Goal: Information Seeking & Learning: Check status

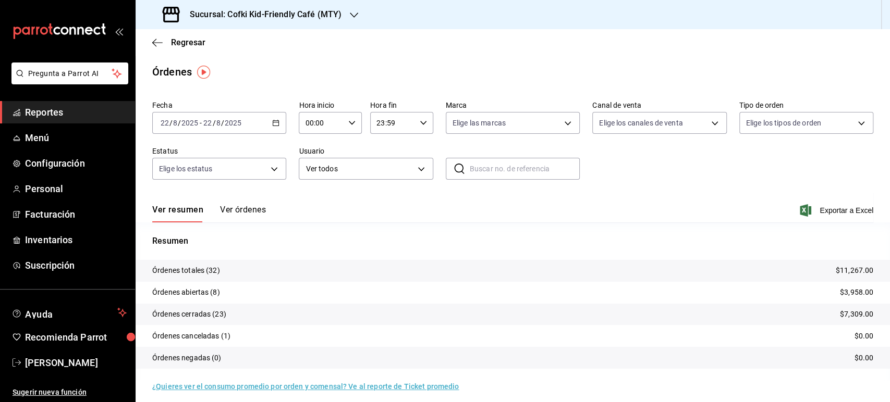
click at [243, 210] on button "Ver órdenes" at bounding box center [243, 214] width 46 height 18
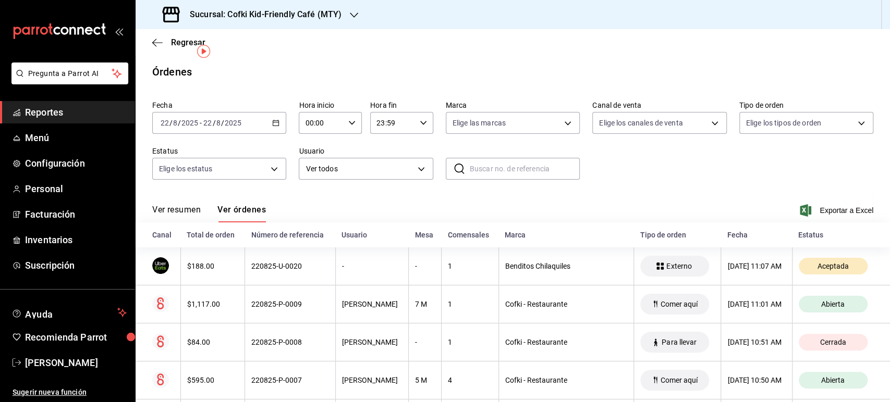
scroll to position [174, 0]
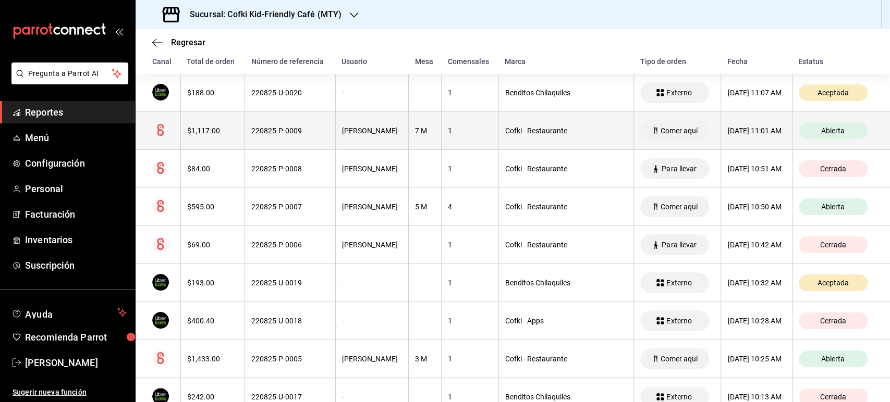
click at [198, 124] on th "$1,117.00" at bounding box center [212, 131] width 64 height 38
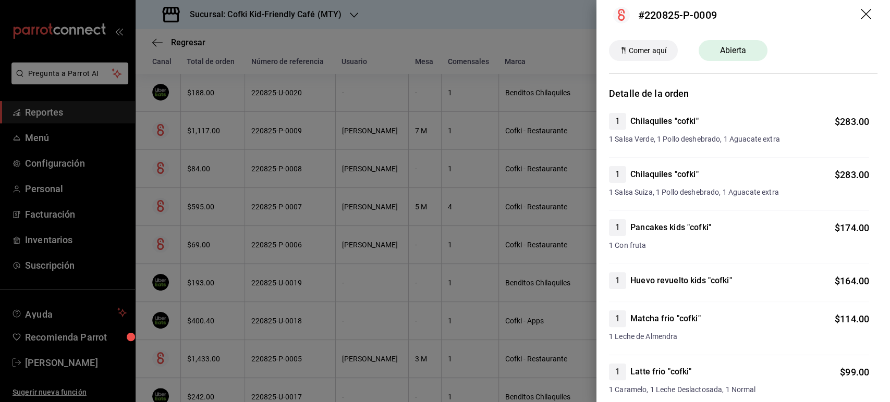
scroll to position [0, 0]
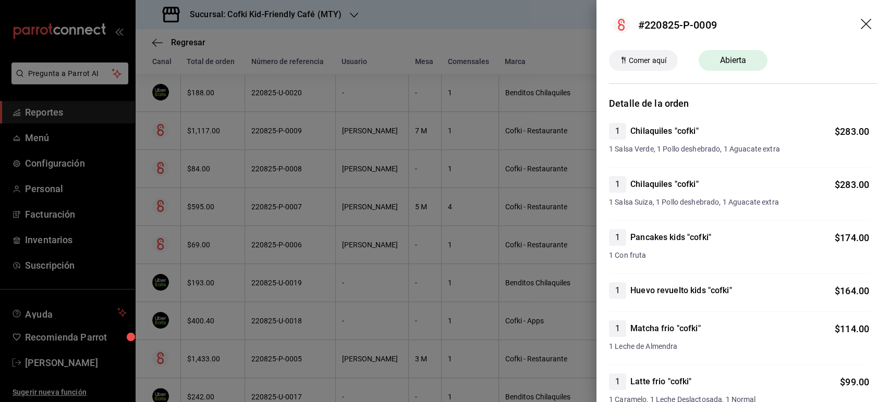
click at [863, 21] on icon "drag" at bounding box center [867, 25] width 13 height 13
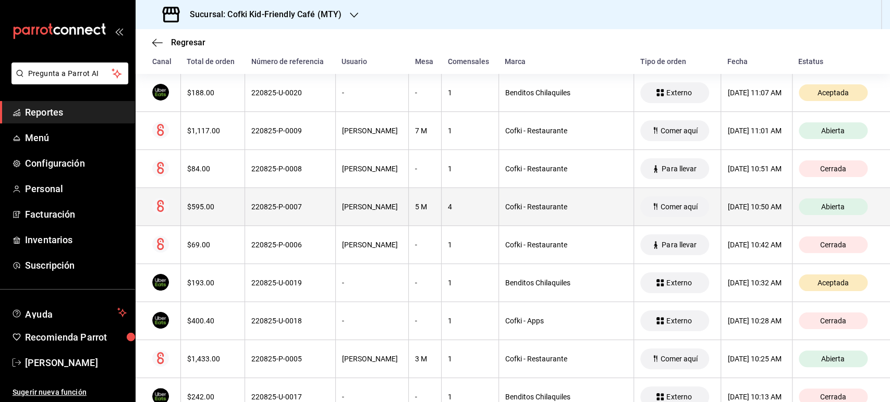
click at [213, 208] on div "$595.00" at bounding box center [212, 207] width 51 height 8
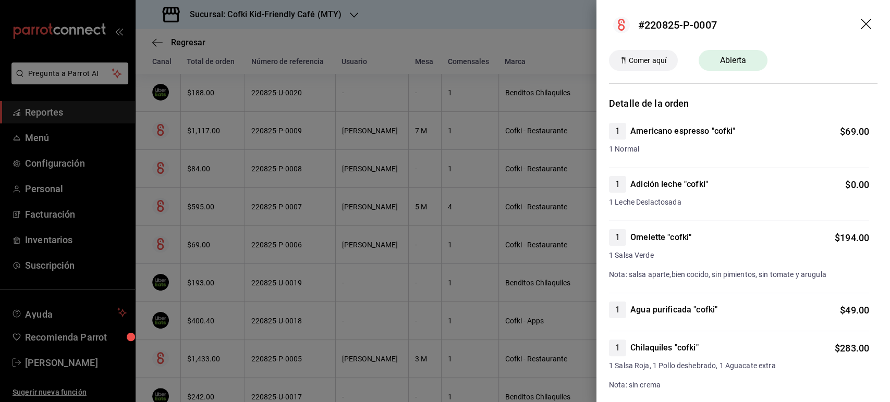
click at [861, 28] on icon "drag" at bounding box center [867, 25] width 13 height 13
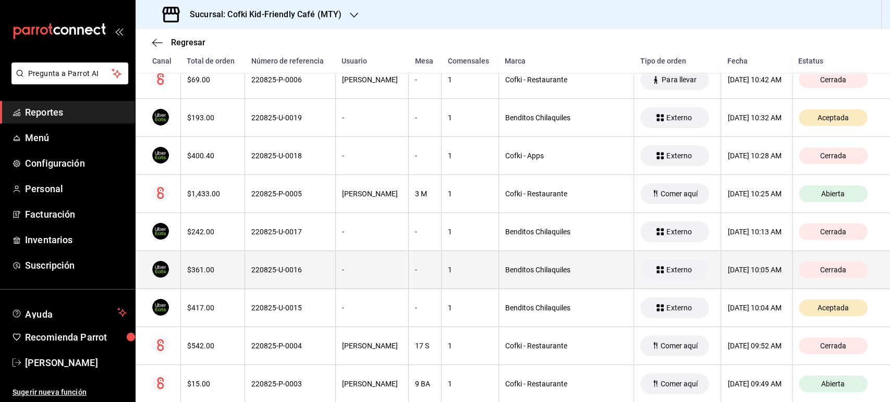
scroll to position [367, 0]
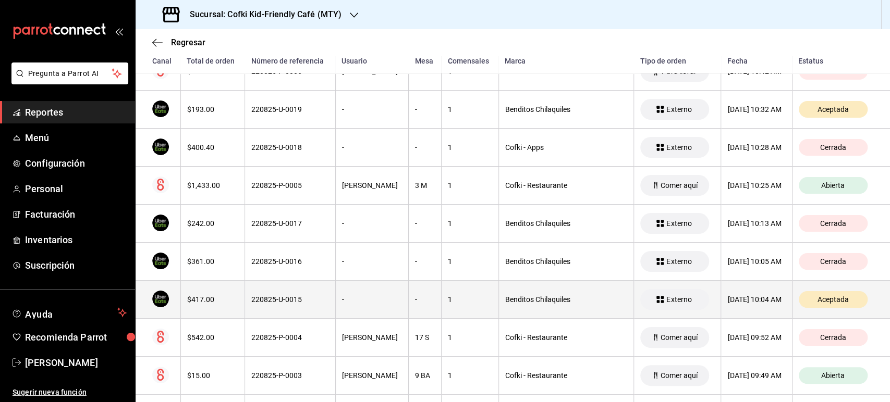
click at [204, 296] on div "$417.00" at bounding box center [212, 300] width 51 height 8
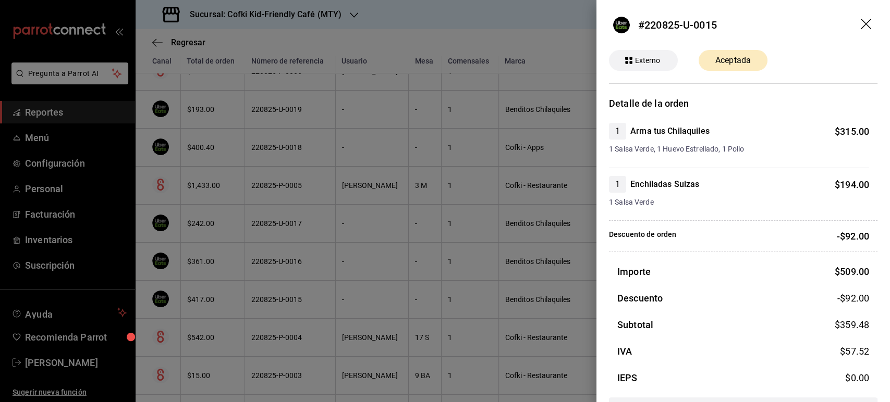
click at [861, 24] on icon "drag" at bounding box center [867, 25] width 13 height 13
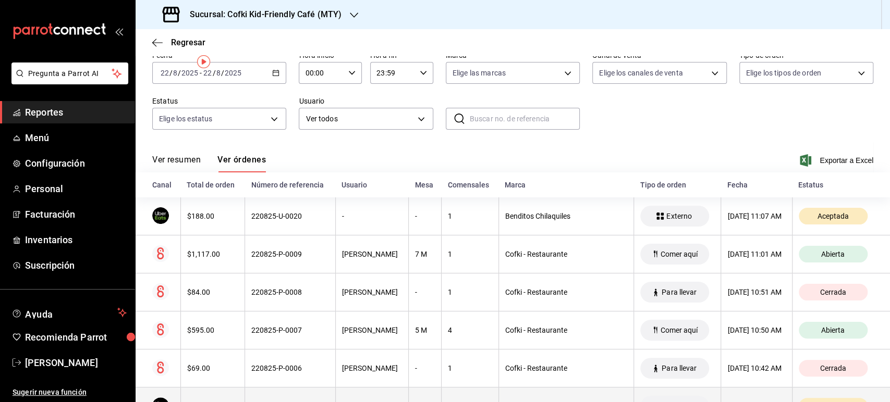
scroll to position [0, 0]
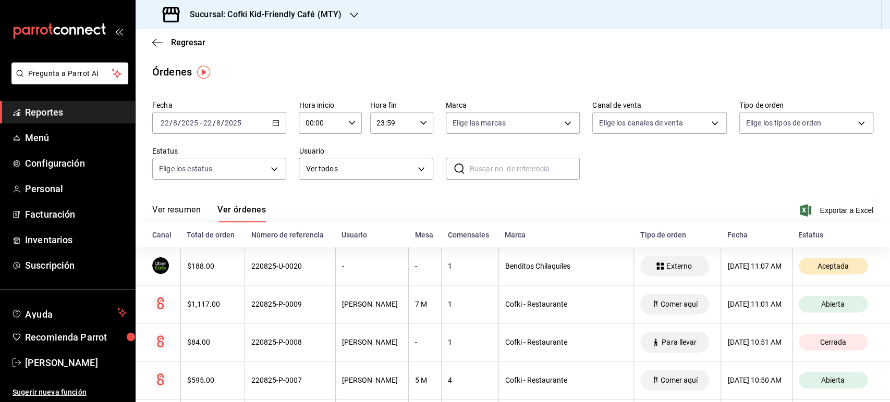
click at [186, 36] on div "Regresar" at bounding box center [513, 42] width 754 height 27
click at [188, 41] on span "Regresar" at bounding box center [188, 43] width 34 height 10
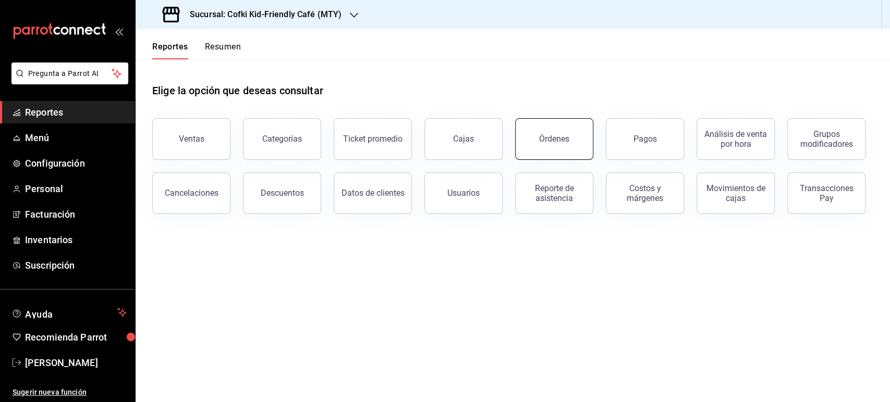
click at [542, 148] on button "Órdenes" at bounding box center [554, 139] width 78 height 42
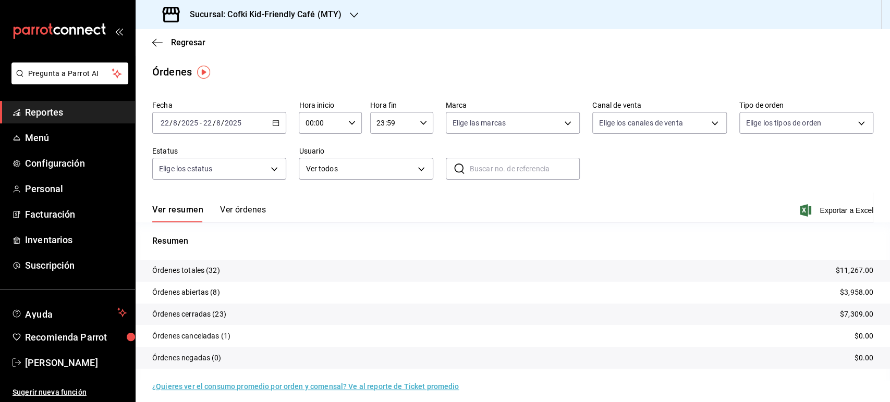
click at [338, 15] on h3 "Sucursal: Cofki Kid-Friendly Café (MTY)" at bounding box center [261, 14] width 160 height 13
click at [236, 62] on div "Cofki Cafe ([GEOGRAPHIC_DATA])" at bounding box center [214, 68] width 156 height 23
click at [246, 210] on button "Ver órdenes" at bounding box center [243, 214] width 46 height 18
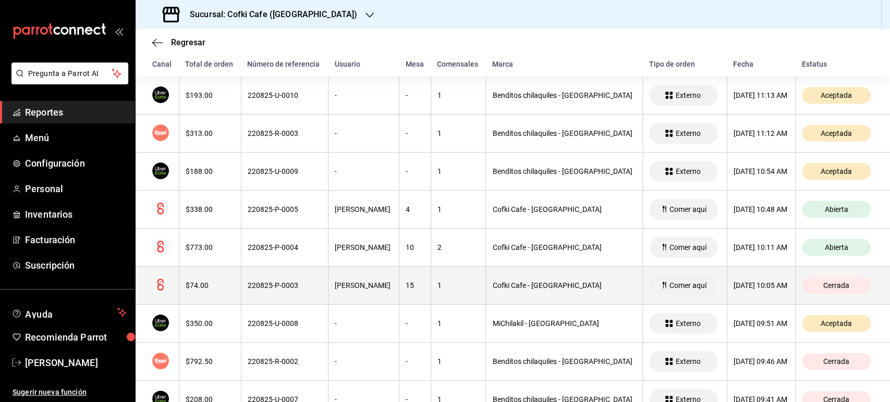
scroll to position [174, 0]
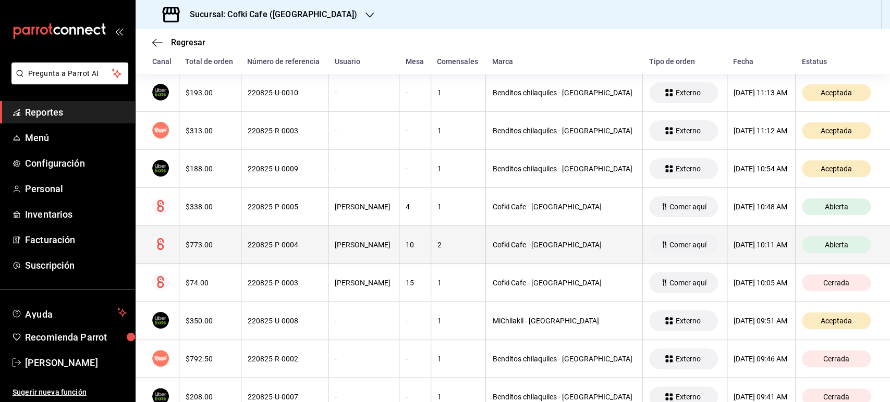
click at [191, 243] on div "$773.00" at bounding box center [210, 245] width 49 height 8
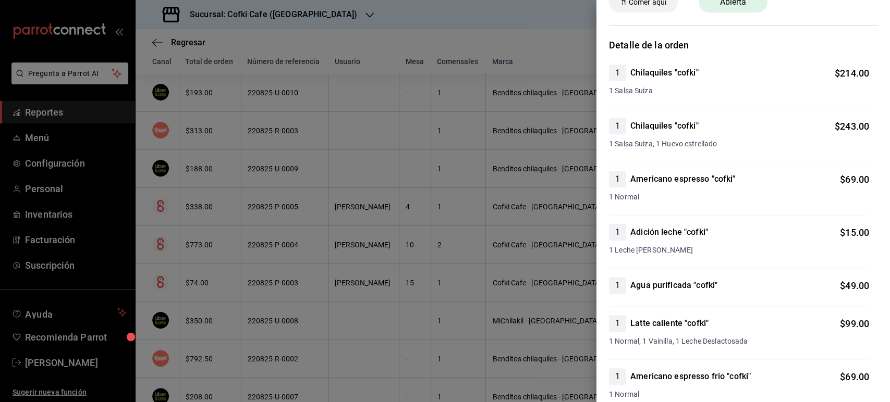
scroll to position [0, 0]
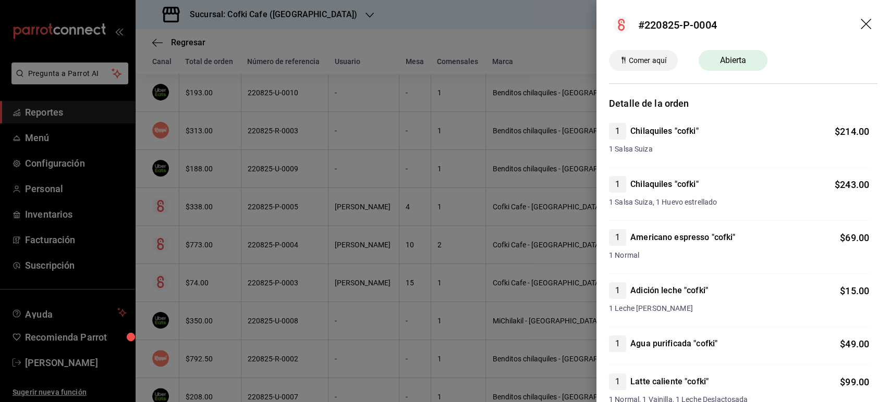
click at [861, 30] on icon "drag" at bounding box center [867, 25] width 13 height 13
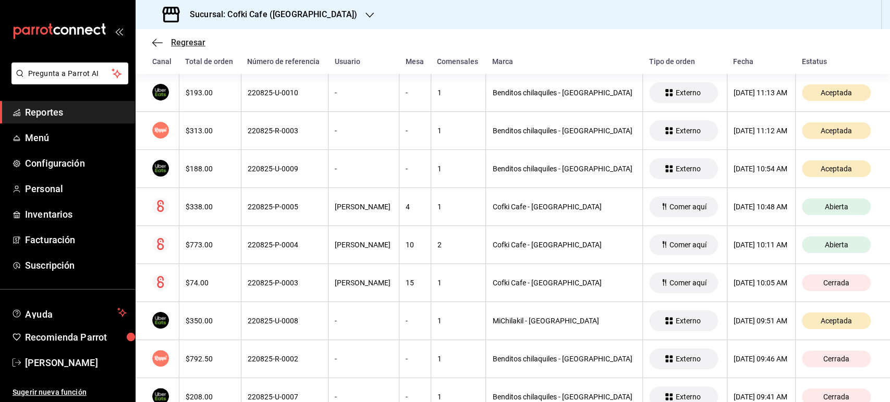
click at [184, 45] on span "Regresar" at bounding box center [188, 43] width 34 height 10
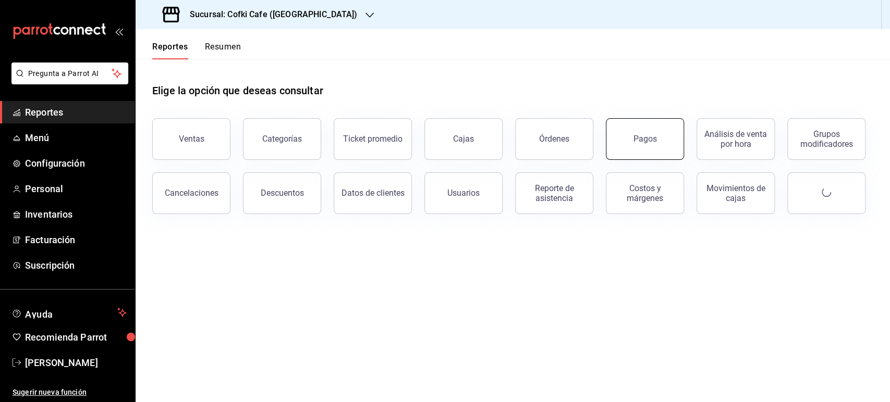
click at [607, 139] on div "Pagos" at bounding box center [638, 133] width 91 height 54
click at [584, 137] on button "Órdenes" at bounding box center [554, 139] width 78 height 42
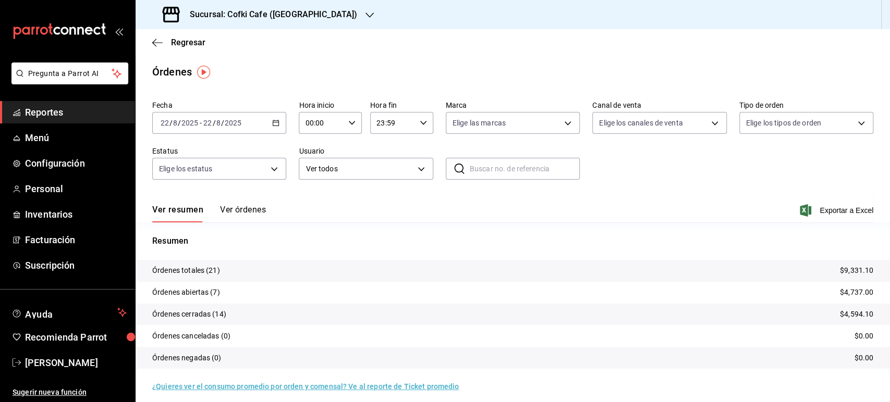
click at [242, 208] on button "Ver órdenes" at bounding box center [243, 214] width 46 height 18
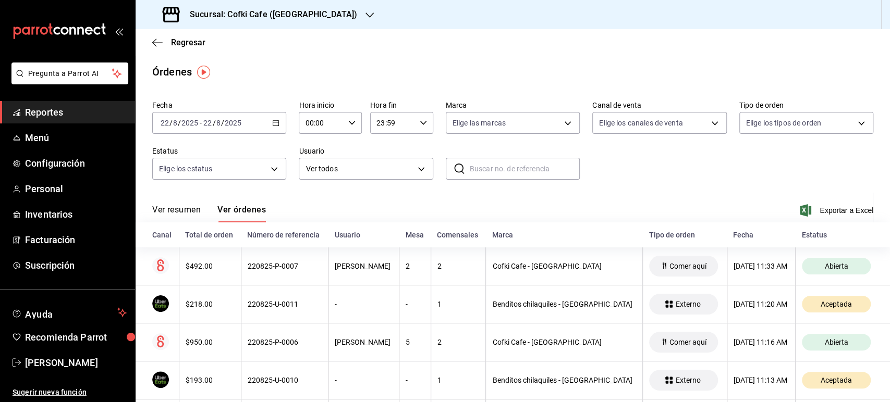
click at [198, 206] on button "Ver resumen" at bounding box center [176, 214] width 48 height 18
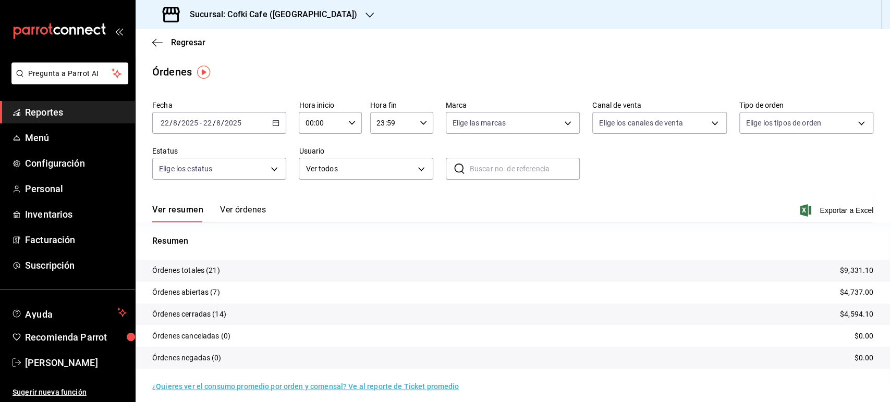
click at [308, 19] on h3 "Sucursal: Cofki Cafe ([GEOGRAPHIC_DATA])" at bounding box center [269, 14] width 176 height 13
click at [242, 44] on div "Cofki Kid-Friendly Café (MTY)" at bounding box center [214, 45] width 140 height 11
click at [246, 212] on button "Ver órdenes" at bounding box center [243, 214] width 46 height 18
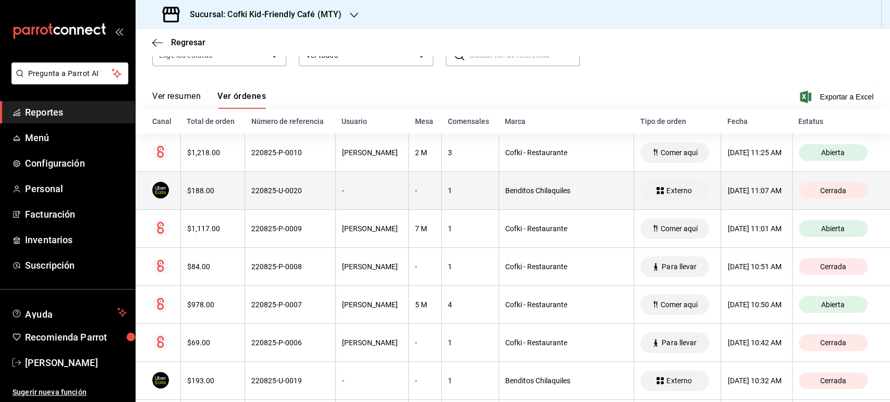
scroll to position [116, 0]
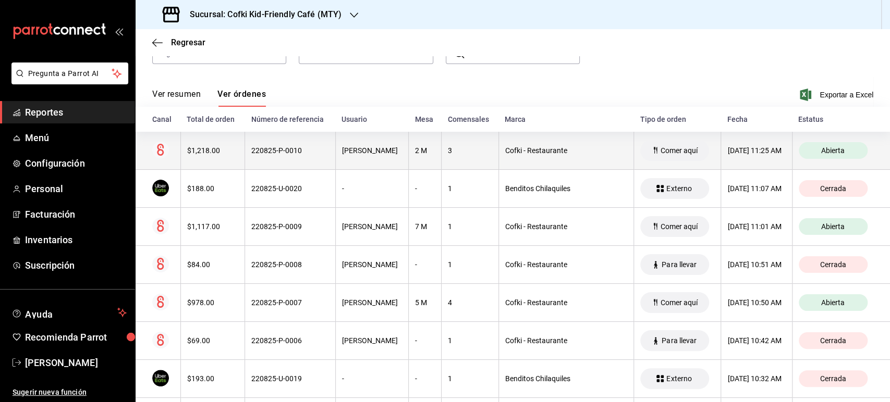
click at [207, 154] on div "$1,218.00" at bounding box center [212, 151] width 51 height 8
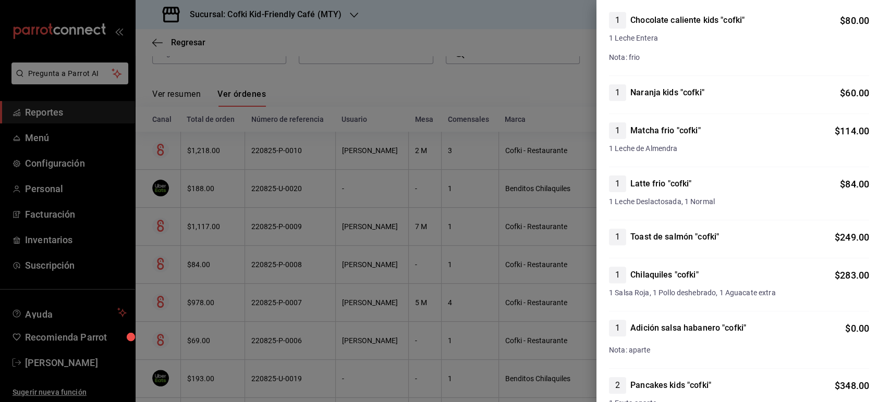
scroll to position [0, 0]
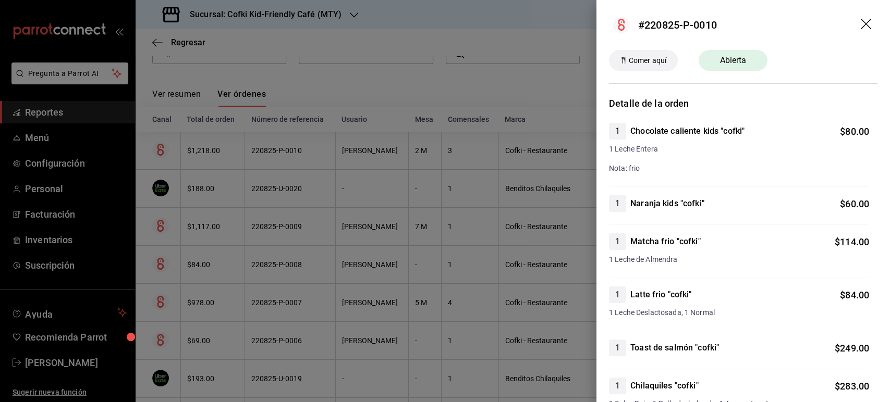
click at [861, 19] on icon "drag" at bounding box center [867, 25] width 13 height 13
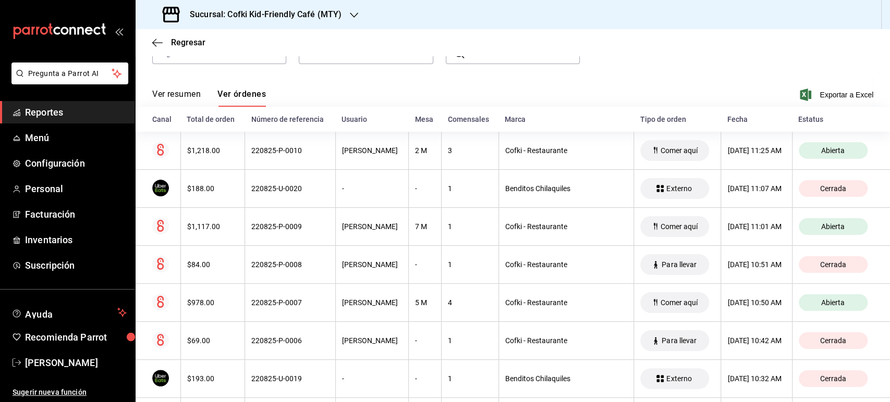
click at [157, 100] on button "Ver resumen" at bounding box center [176, 98] width 48 height 18
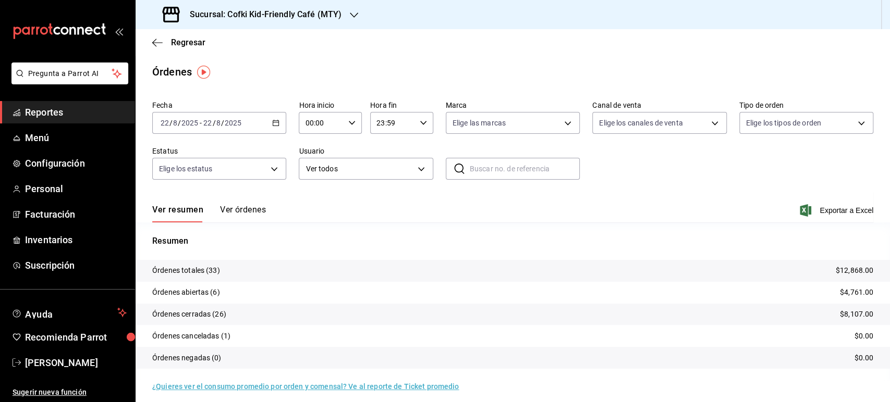
click at [233, 214] on button "Ver órdenes" at bounding box center [243, 214] width 46 height 18
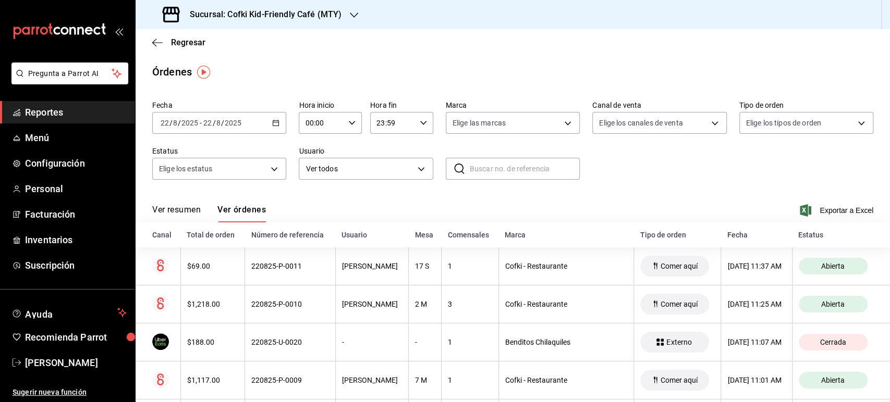
click at [192, 206] on button "Ver resumen" at bounding box center [176, 214] width 48 height 18
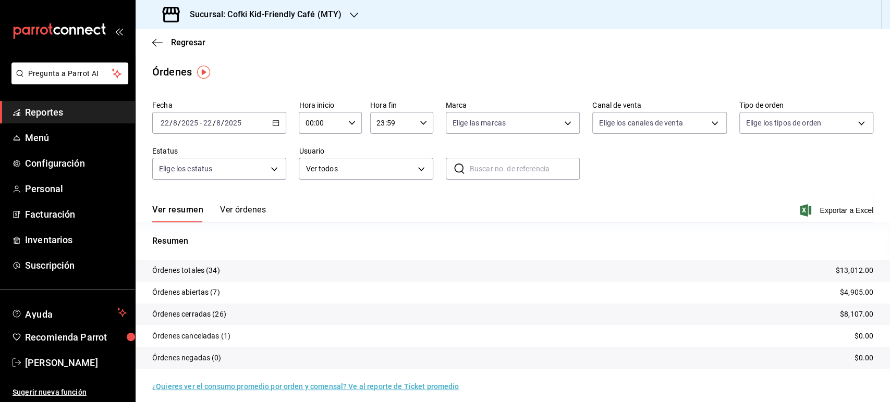
click at [314, 15] on h3 "Sucursal: Cofki Kid-Friendly Café (MTY)" at bounding box center [261, 14] width 160 height 13
click at [233, 65] on div "Cofki Cafe ([GEOGRAPHIC_DATA])" at bounding box center [214, 68] width 140 height 11
